Goal: Task Accomplishment & Management: Manage account settings

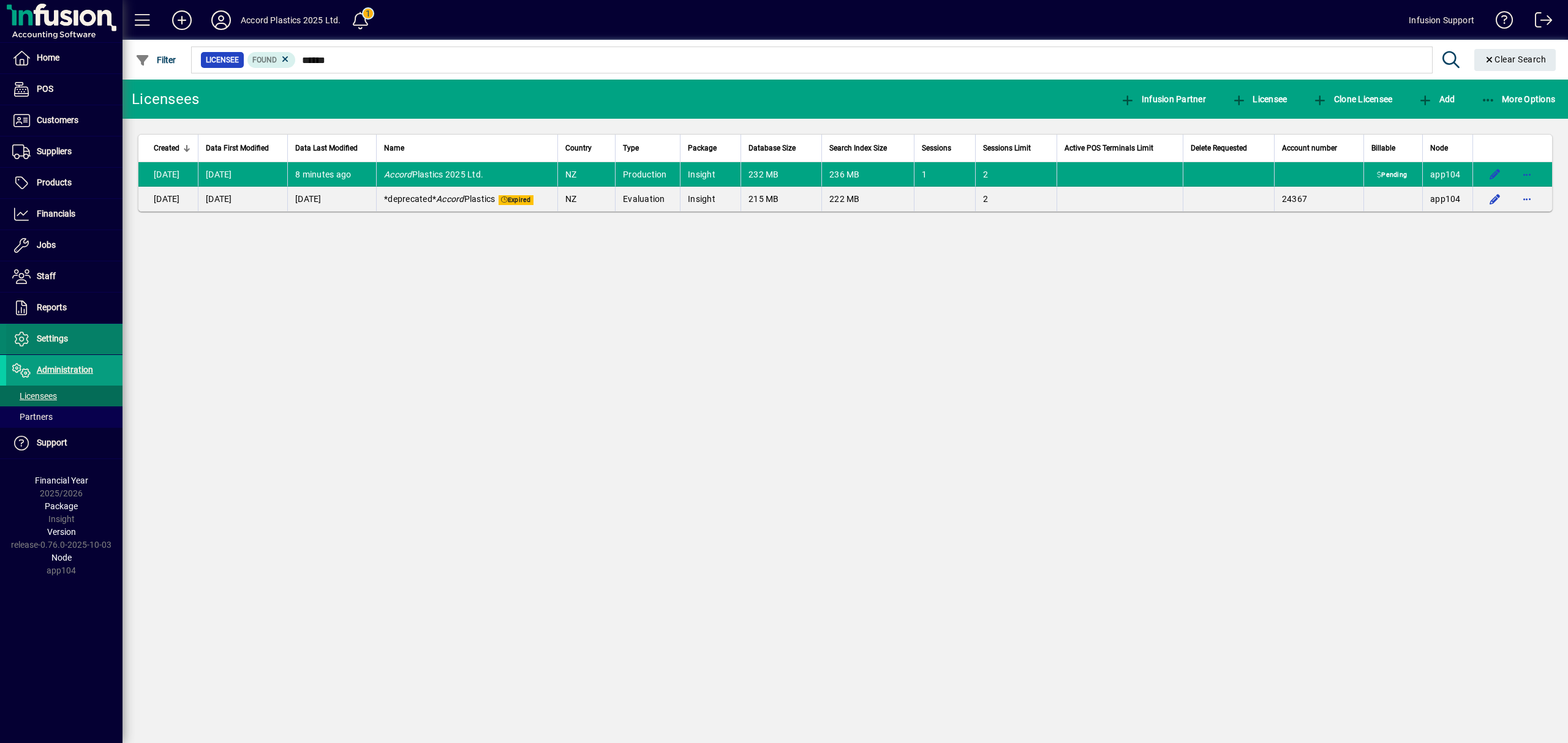
click at [57, 341] on span "Settings" at bounding box center [52, 339] width 31 height 10
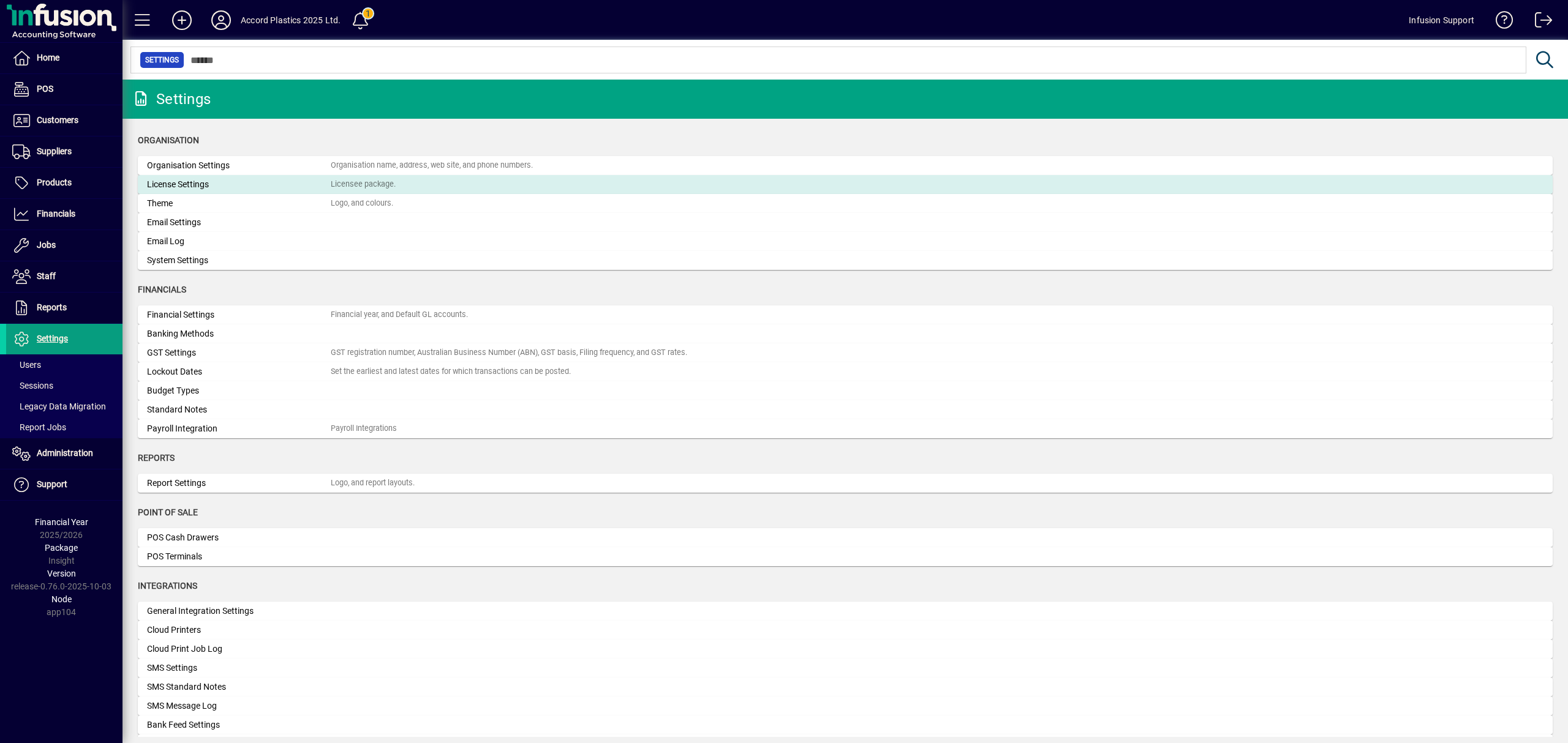
click at [184, 182] on div "License Settings" at bounding box center [238, 184] width 184 height 13
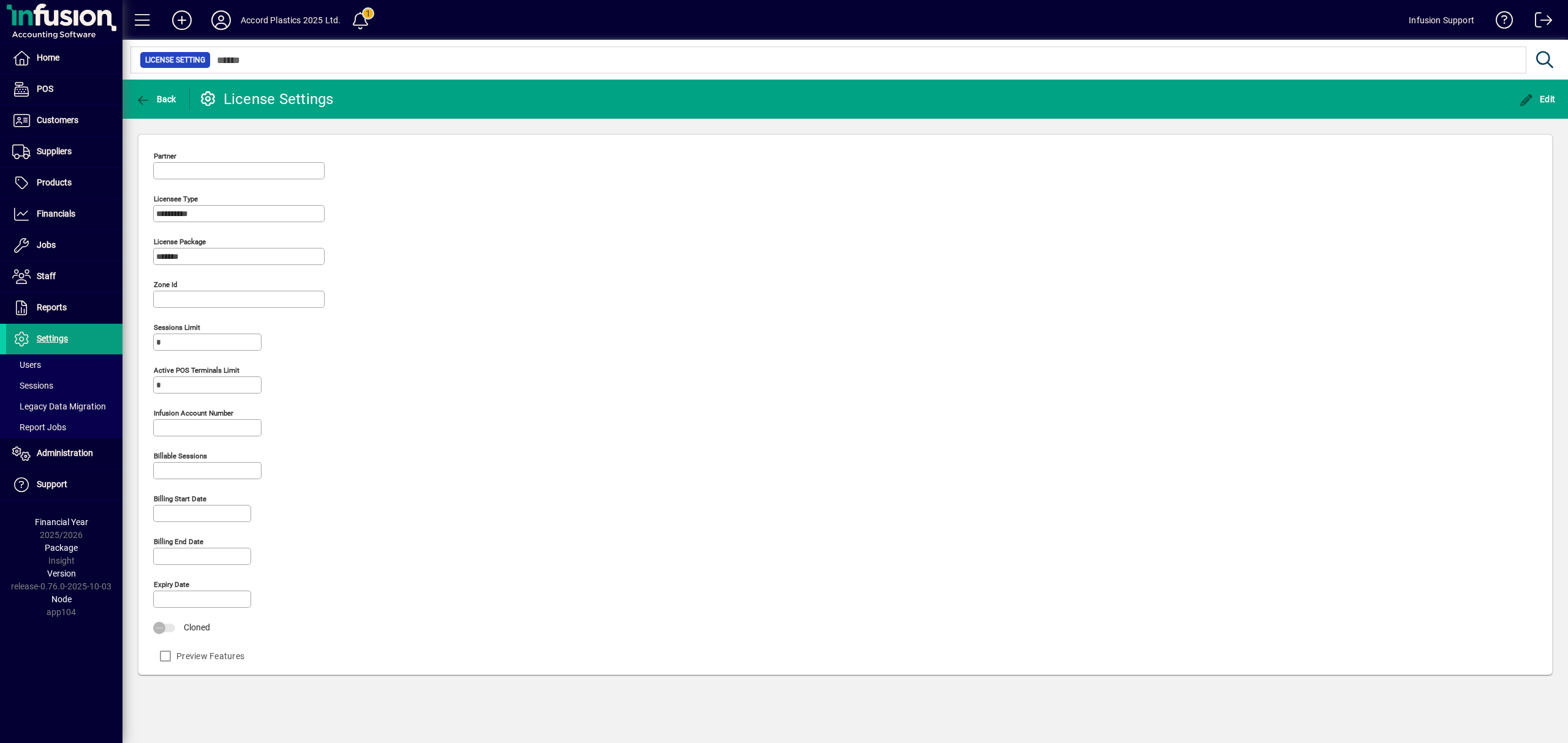
type input "**********"
click at [180, 431] on input "Infusion account number" at bounding box center [208, 428] width 105 height 10
click at [1536, 93] on span "button" at bounding box center [1536, 99] width 43 height 30
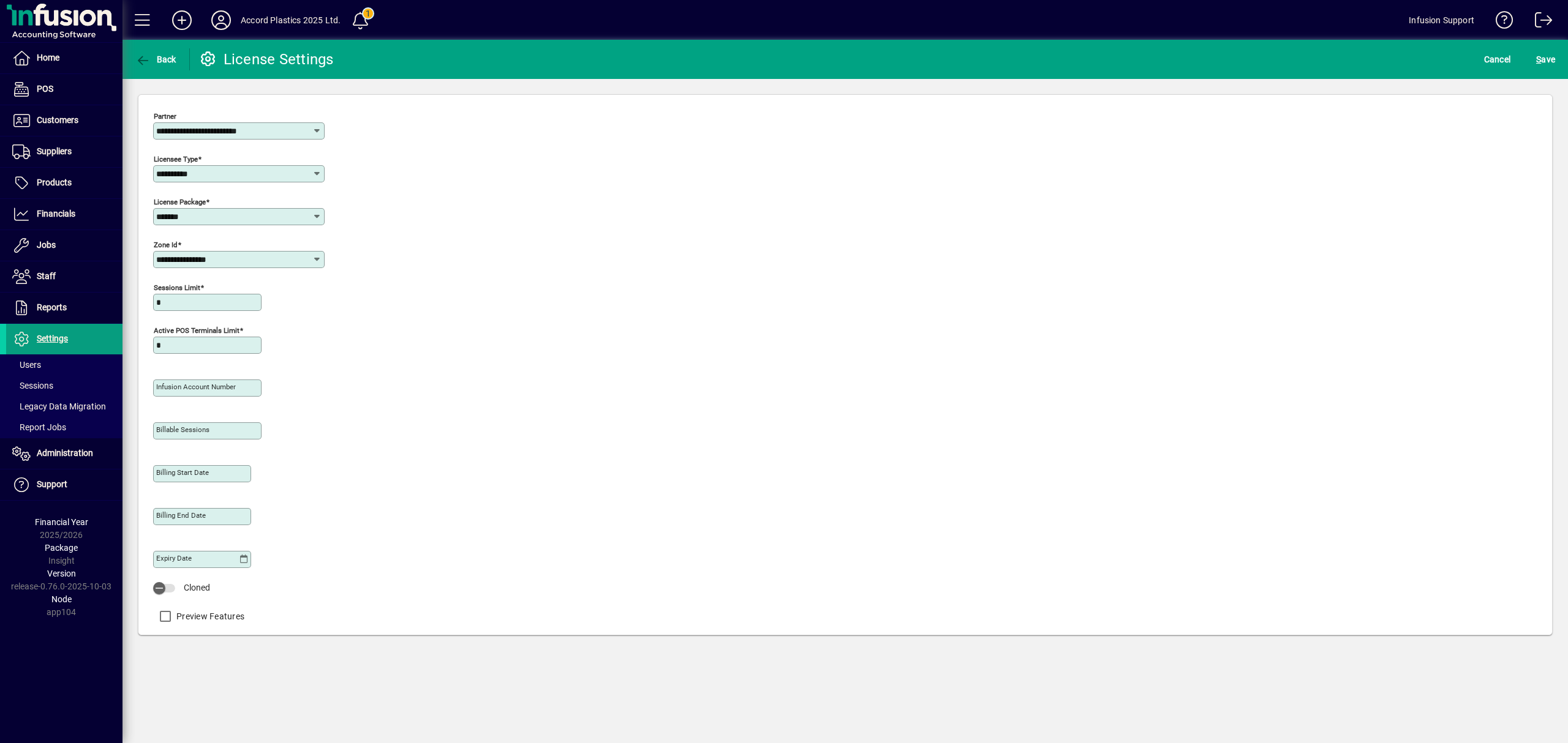
click at [181, 384] on mat-label "Infusion account number" at bounding box center [196, 387] width 80 height 9
click at [181, 384] on input "Infusion account number" at bounding box center [208, 388] width 105 height 10
type input "*****"
click at [1549, 54] on span "S ave" at bounding box center [1545, 59] width 19 height 19
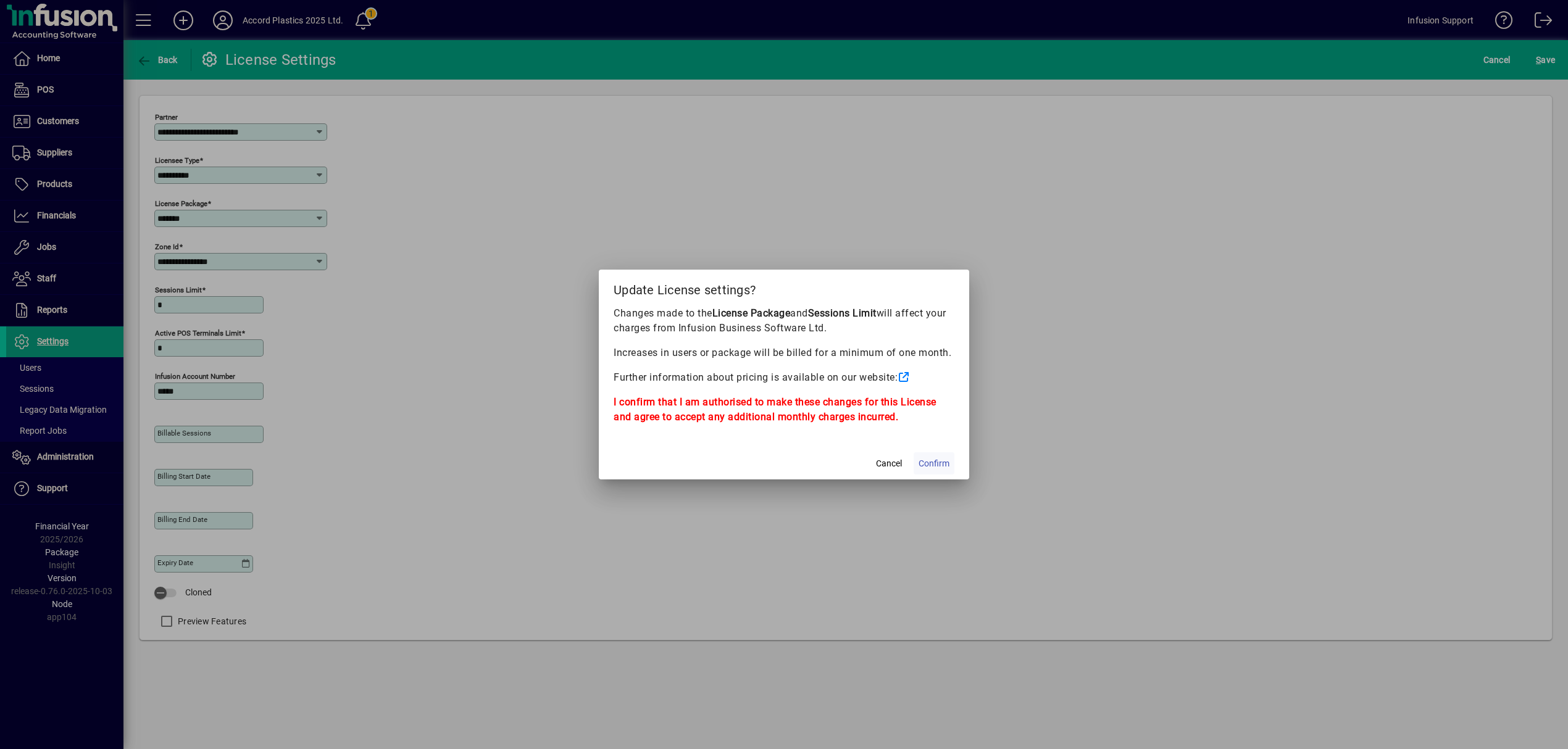
click at [921, 460] on span "Confirm" at bounding box center [933, 463] width 31 height 13
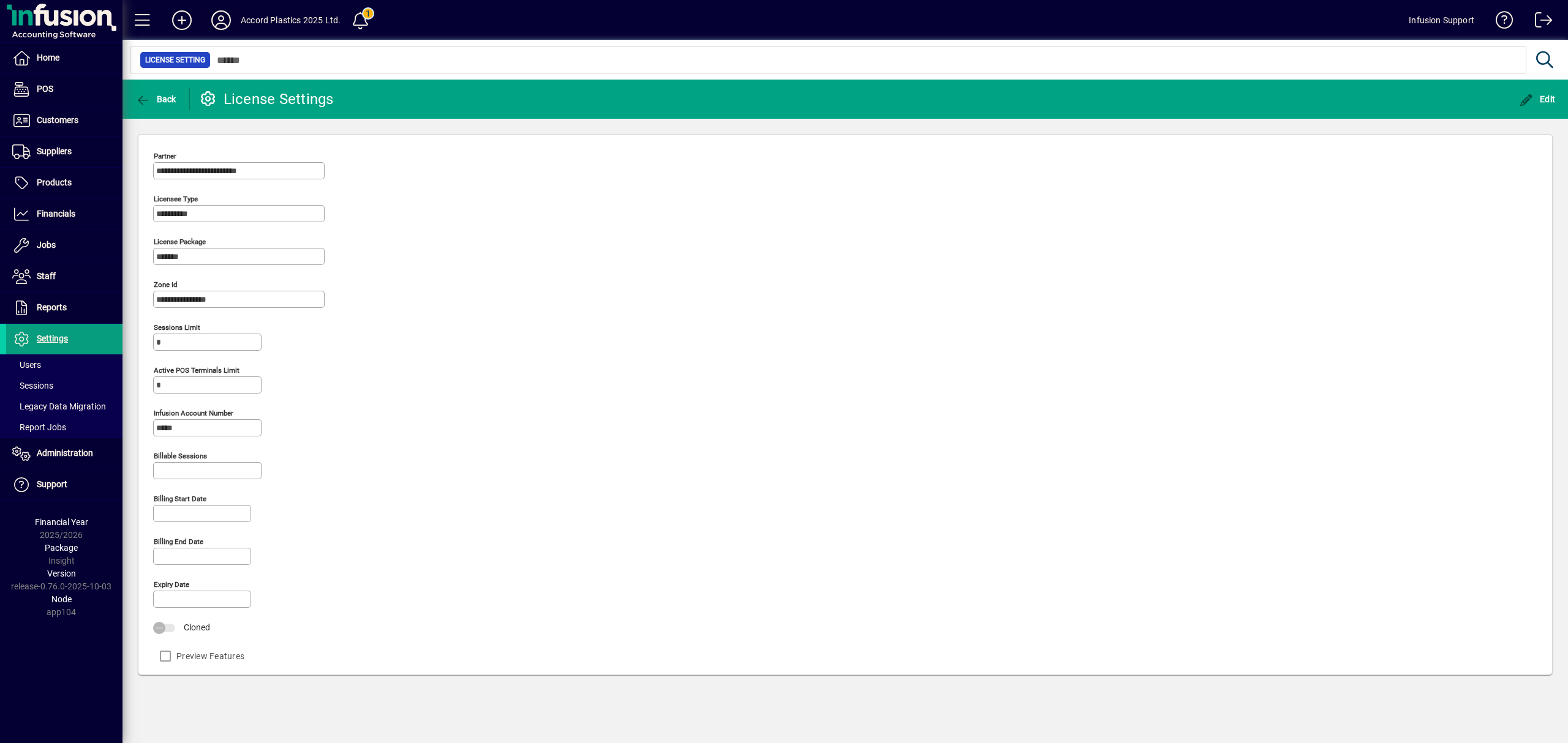
click at [219, 19] on icon at bounding box center [221, 19] width 25 height 19
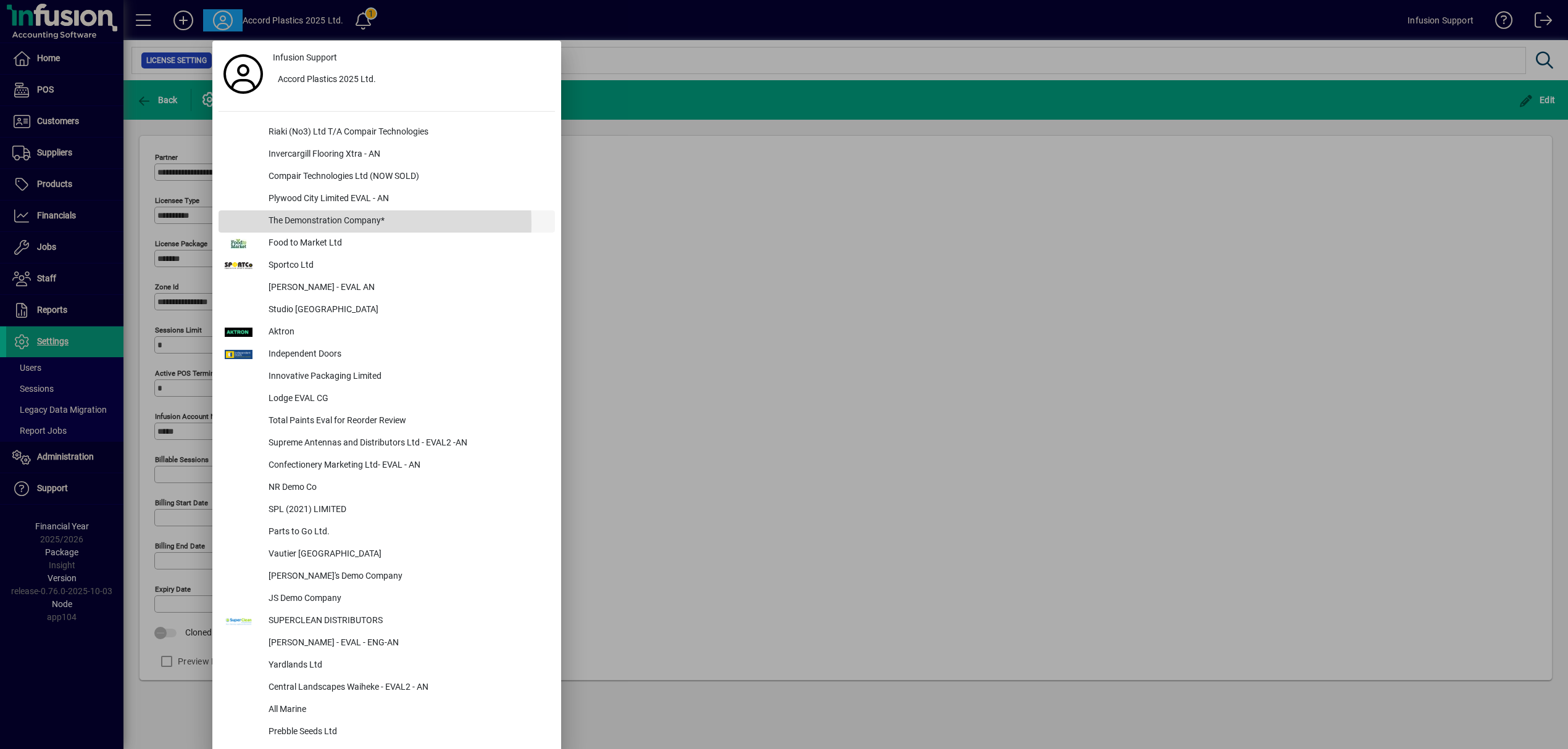
click at [306, 225] on div "The Demonstration Company*" at bounding box center [406, 221] width 296 height 22
